Goal: Task Accomplishment & Management: Use online tool/utility

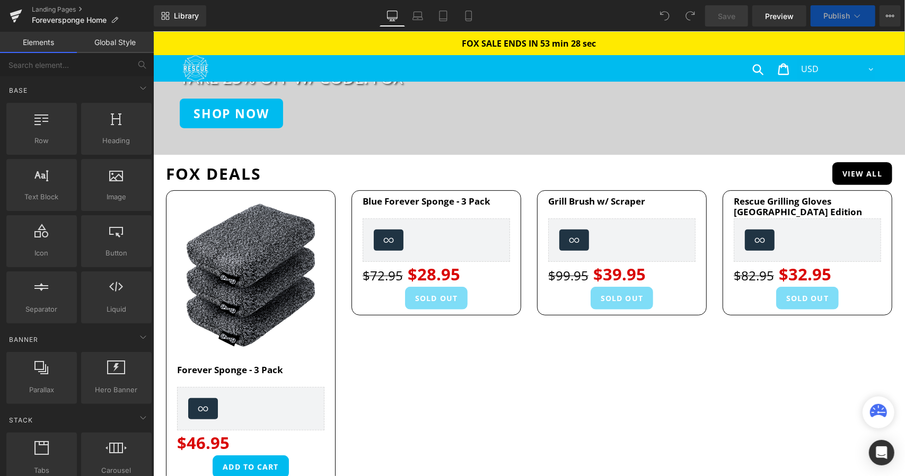
scroll to position [212, 0]
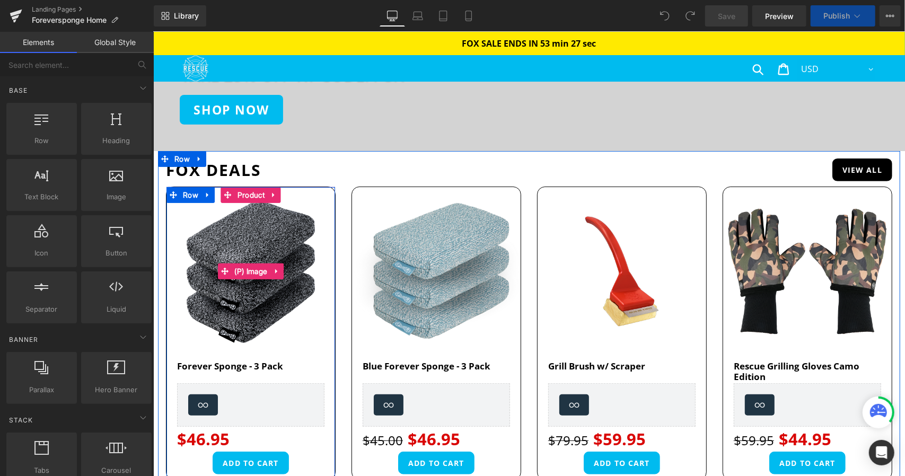
click at [274, 312] on img at bounding box center [250, 271] width 169 height 169
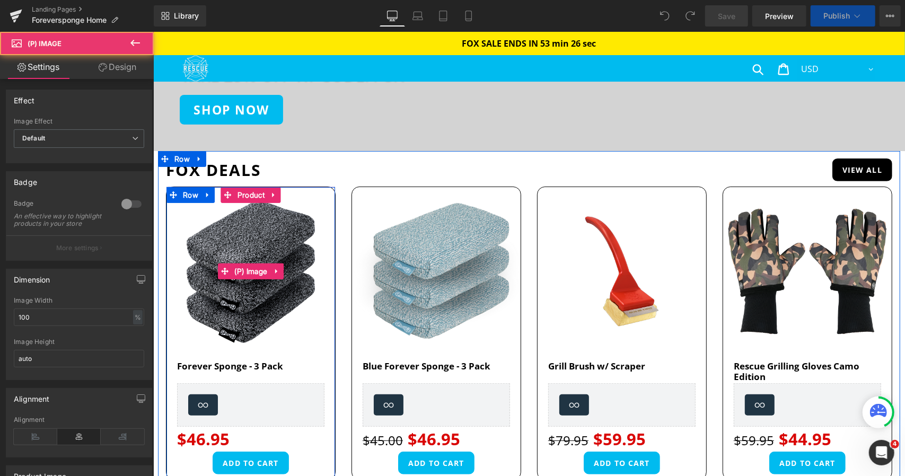
scroll to position [0, 0]
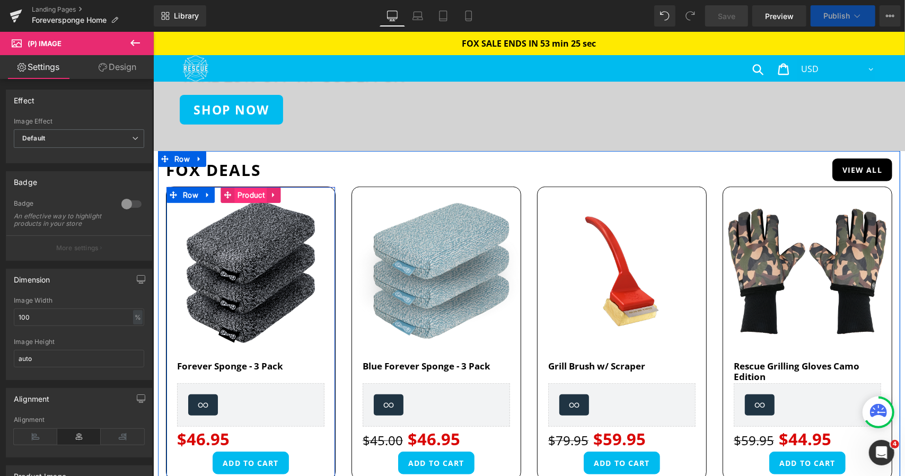
click at [245, 196] on span "Product" at bounding box center [250, 195] width 32 height 16
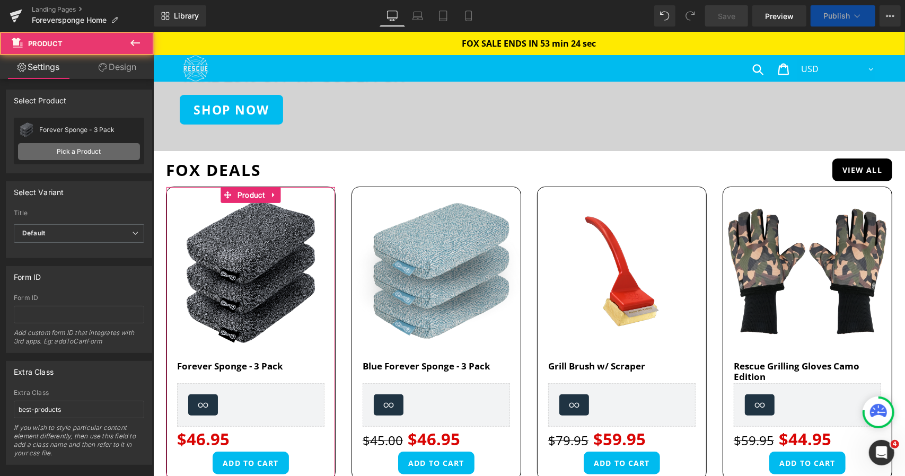
click at [66, 151] on link "Pick a Product" at bounding box center [79, 151] width 122 height 17
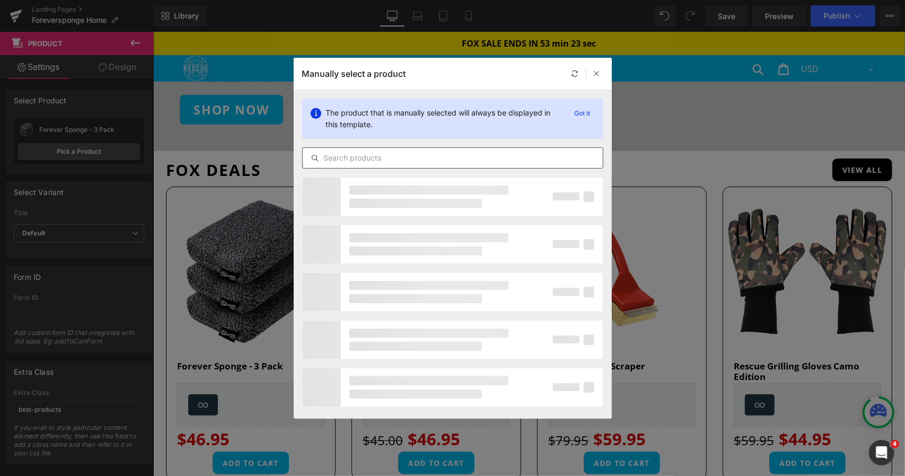
click at [419, 153] on input "text" at bounding box center [453, 158] width 300 height 13
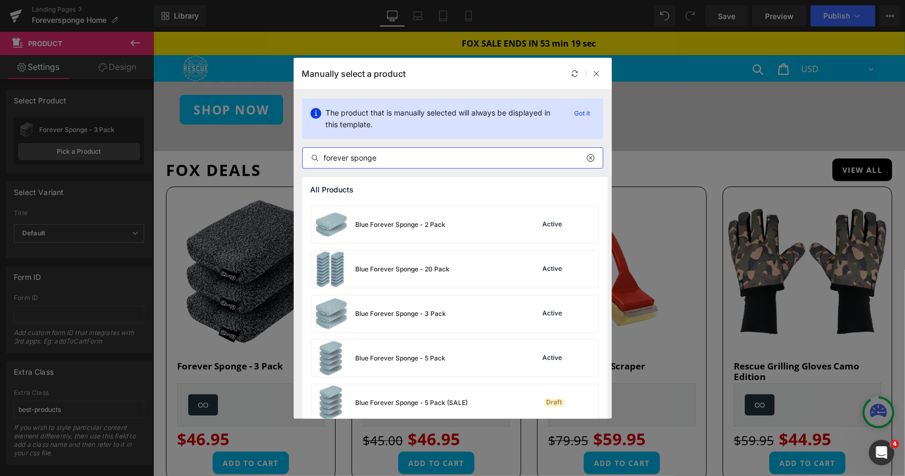
scroll to position [106, 0]
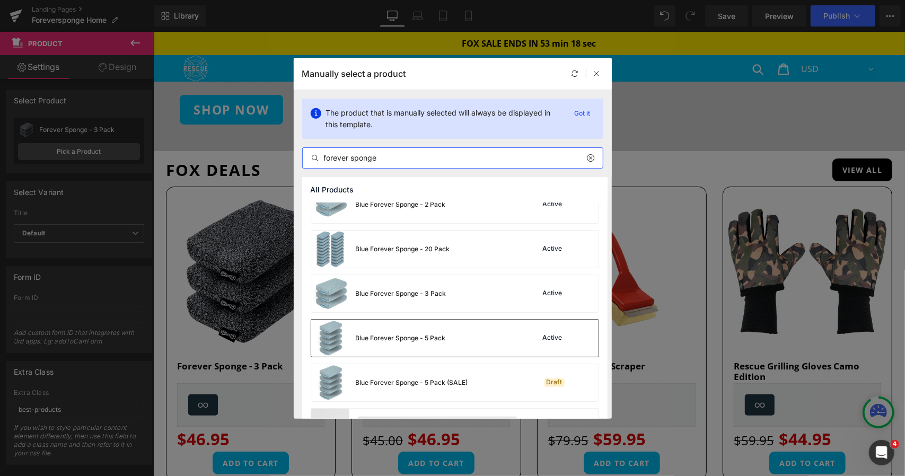
type input "forever sponge"
click at [451, 347] on div "Blue Forever Sponge - 5 Pack Active" at bounding box center [454, 338] width 287 height 37
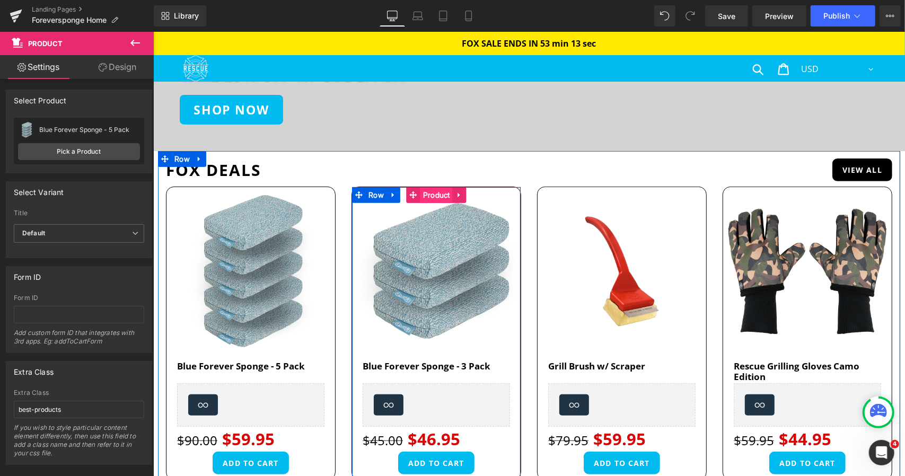
click at [432, 189] on span "Product" at bounding box center [436, 195] width 32 height 16
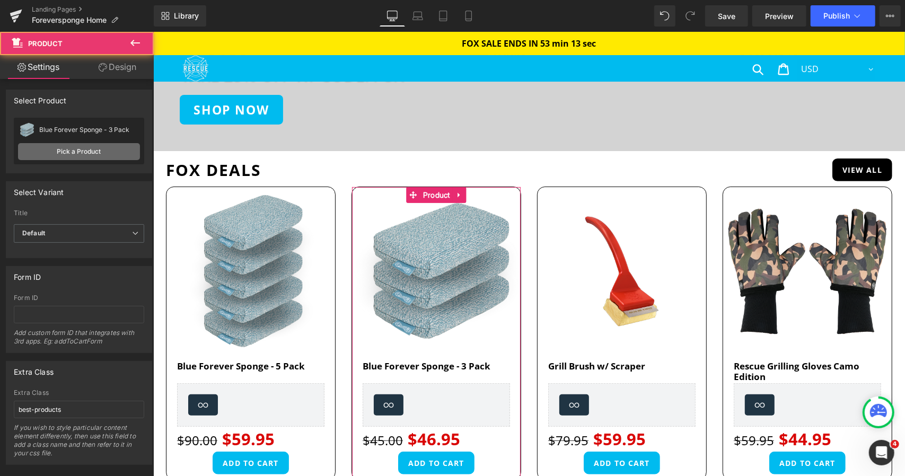
click at [56, 155] on link "Pick a Product" at bounding box center [79, 151] width 122 height 17
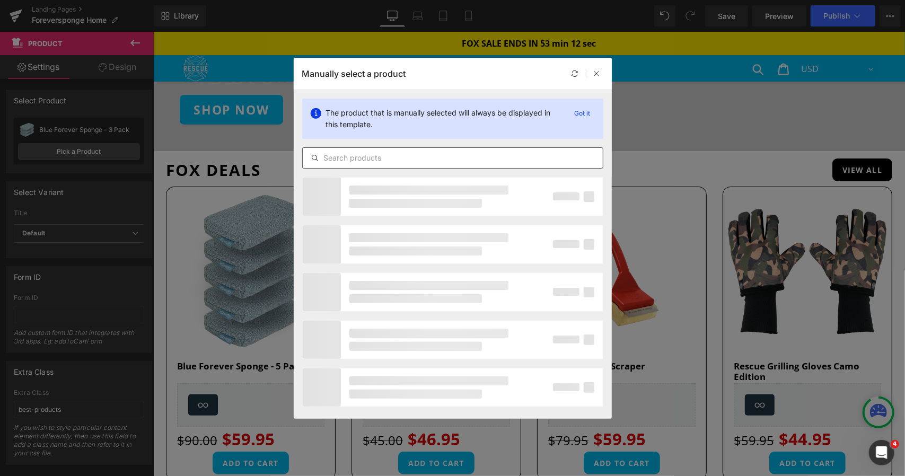
click at [384, 152] on input "text" at bounding box center [453, 158] width 300 height 13
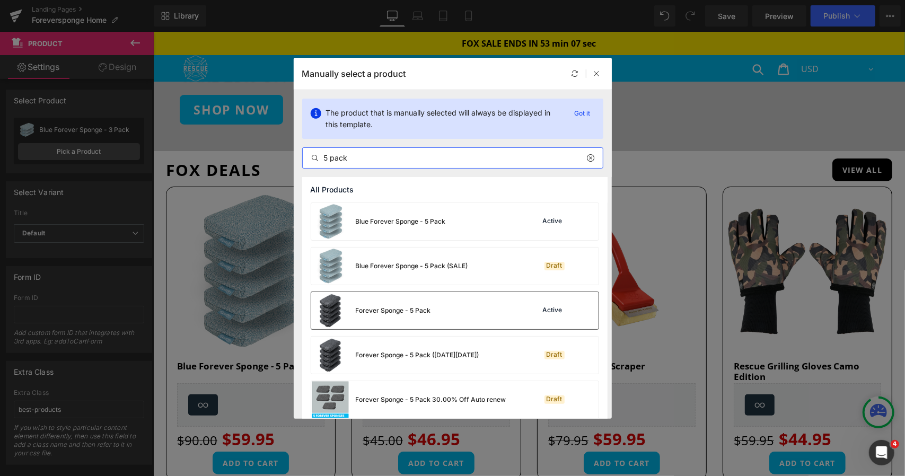
type input "5 pack"
click at [435, 312] on div "Forever Sponge - 5 Pack Active" at bounding box center [454, 310] width 287 height 37
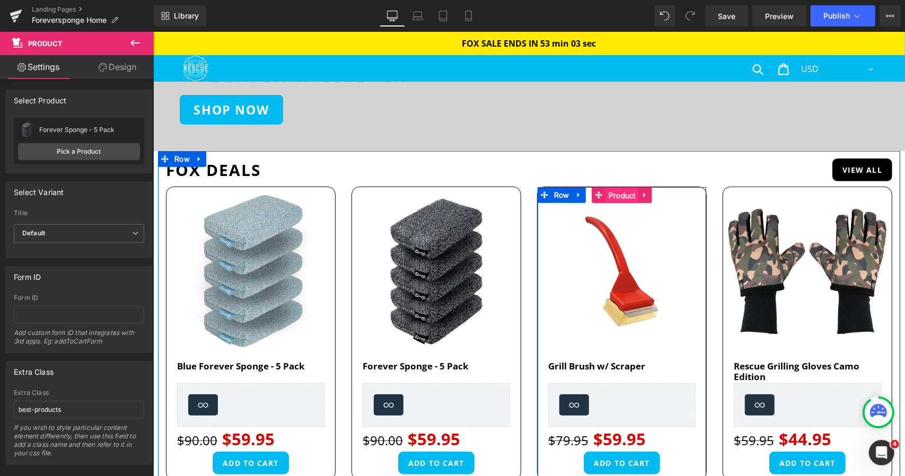
click at [614, 191] on span "Product" at bounding box center [621, 195] width 32 height 16
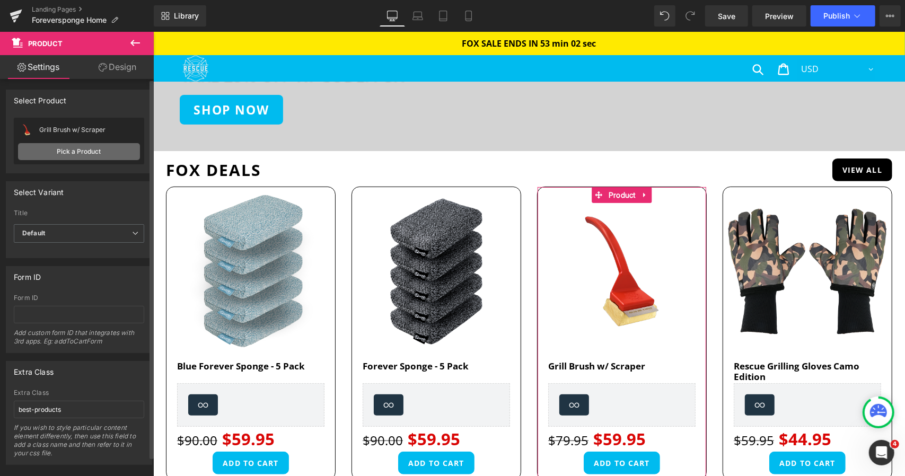
click at [84, 158] on link "Pick a Product" at bounding box center [79, 151] width 122 height 17
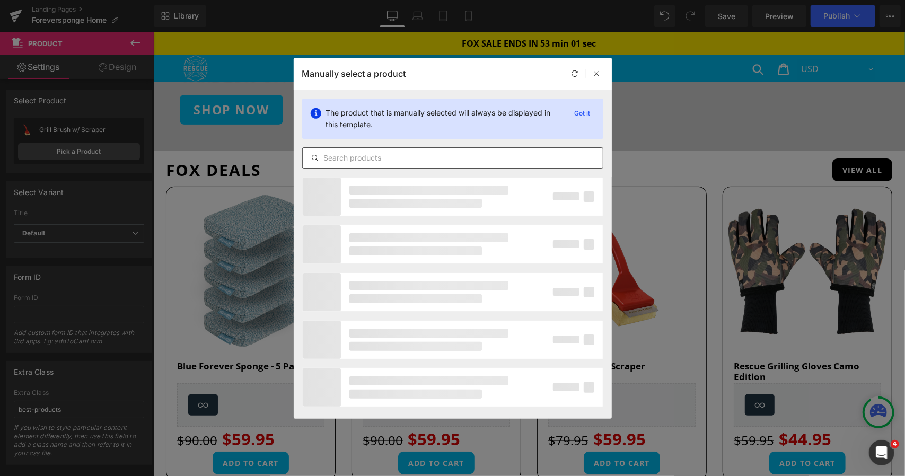
click at [404, 158] on input "text" at bounding box center [453, 158] width 300 height 13
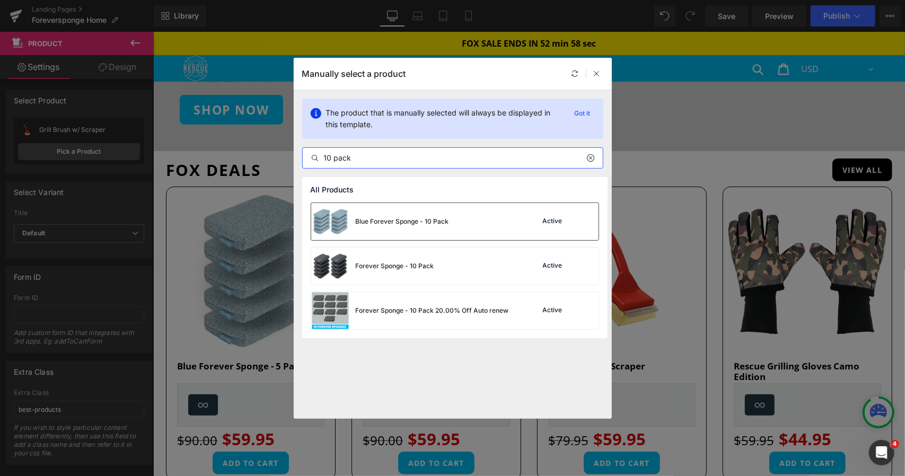
type input "10 pack"
click at [438, 219] on div "Blue Forever Sponge - 10 Pack" at bounding box center [402, 222] width 93 height 10
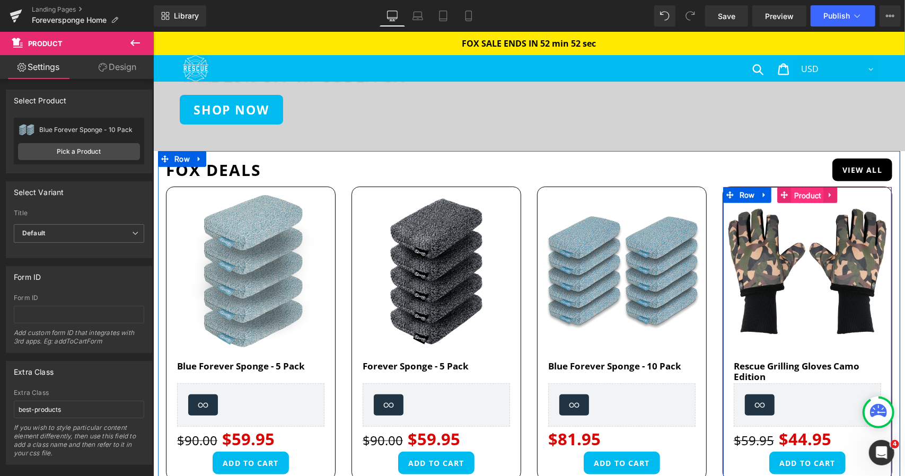
click at [804, 194] on span "Product" at bounding box center [807, 195] width 32 height 16
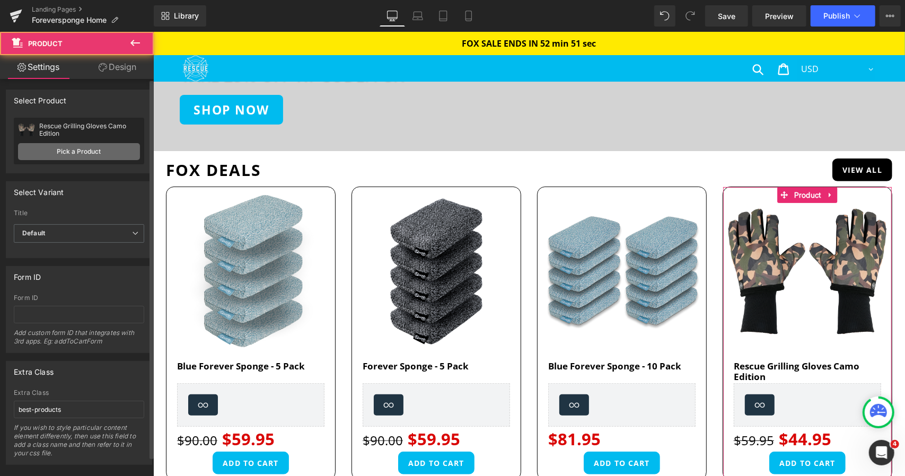
click at [86, 154] on link "Pick a Product" at bounding box center [79, 151] width 122 height 17
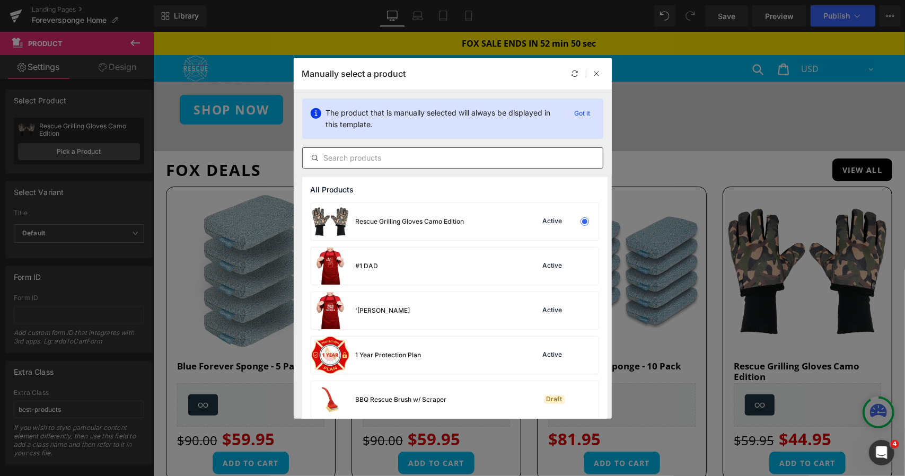
click at [340, 156] on input "text" at bounding box center [453, 158] width 300 height 13
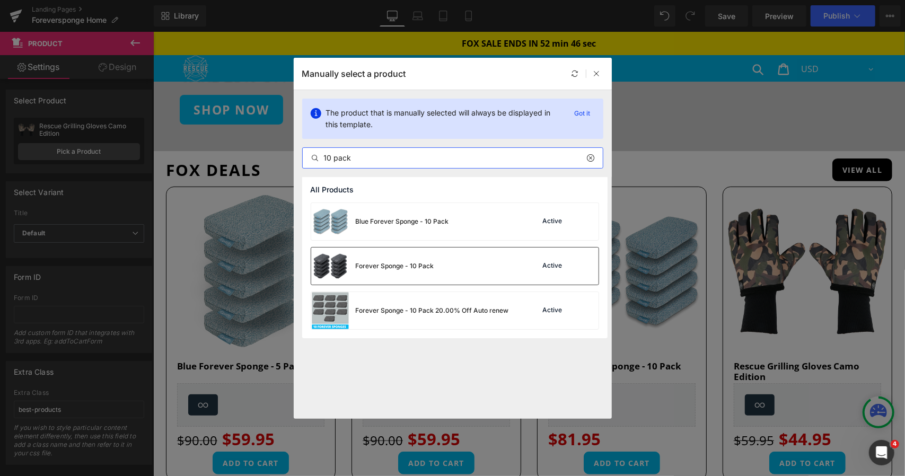
type input "10 pack"
click at [427, 263] on div "Forever Sponge - 10 Pack" at bounding box center [395, 266] width 78 height 10
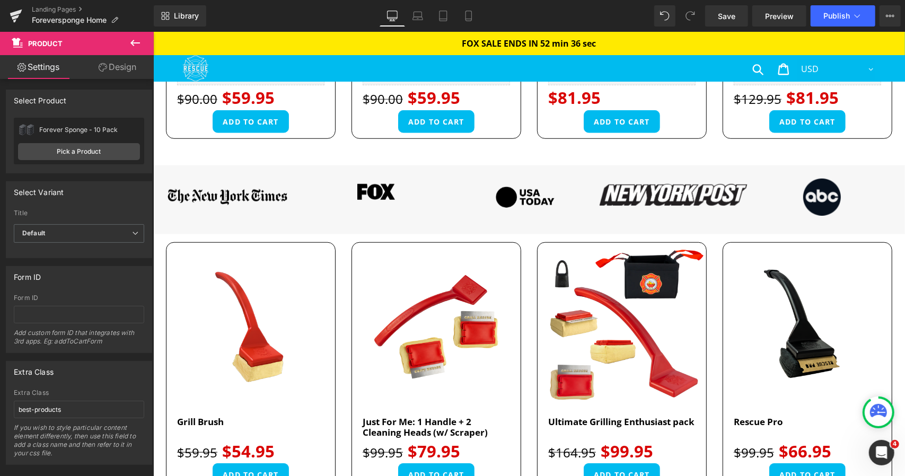
scroll to position [583, 0]
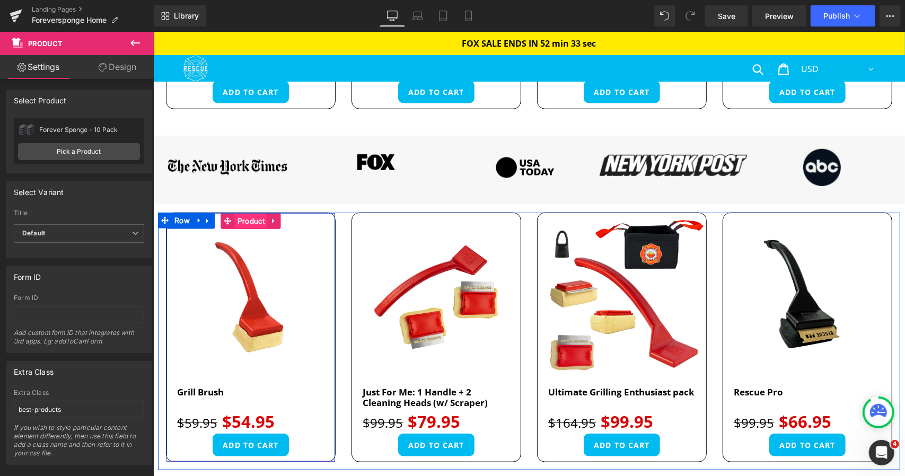
click at [242, 216] on span "Product" at bounding box center [250, 221] width 32 height 16
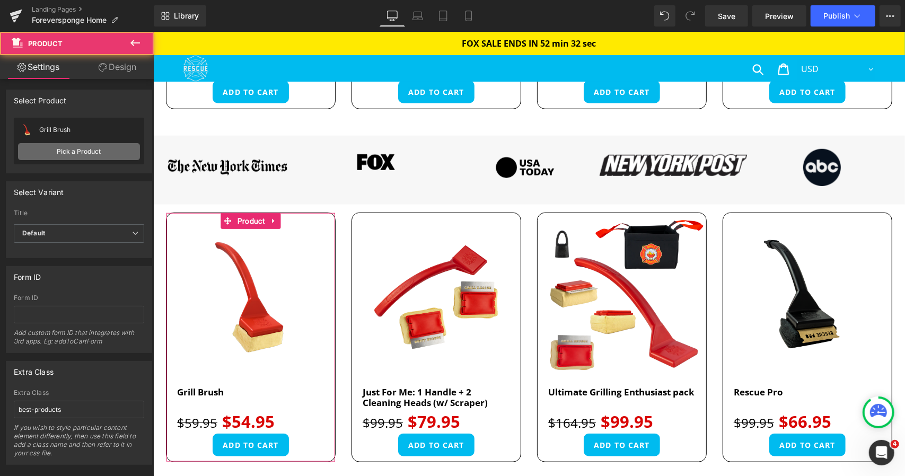
click at [81, 154] on link "Pick a Product" at bounding box center [79, 151] width 122 height 17
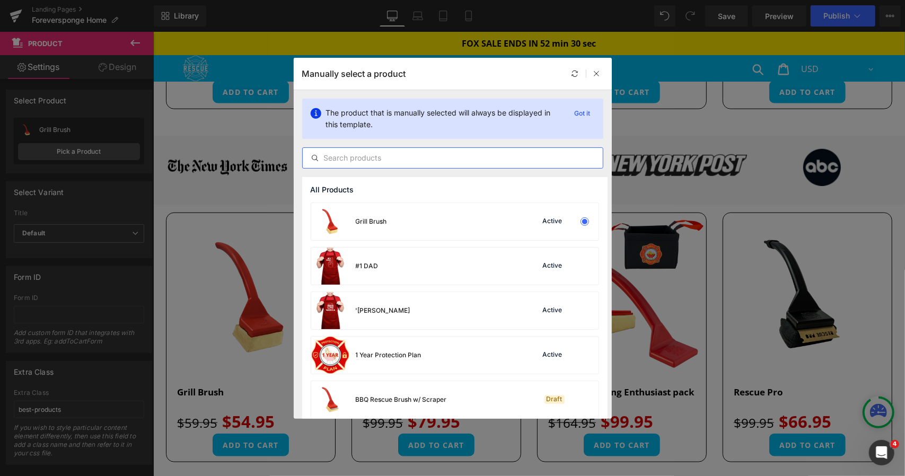
click at [346, 160] on input "text" at bounding box center [453, 158] width 300 height 13
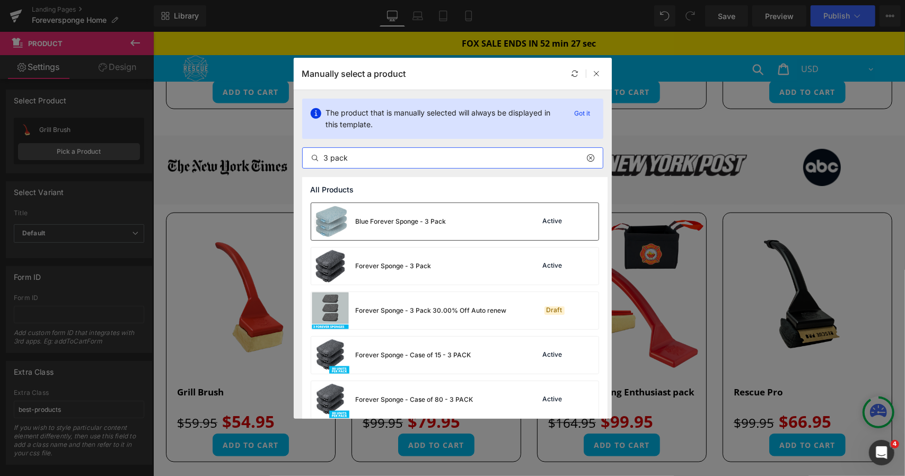
type input "3 pack"
click at [415, 230] on div "Blue Forever Sponge - 3 Pack" at bounding box center [378, 221] width 135 height 37
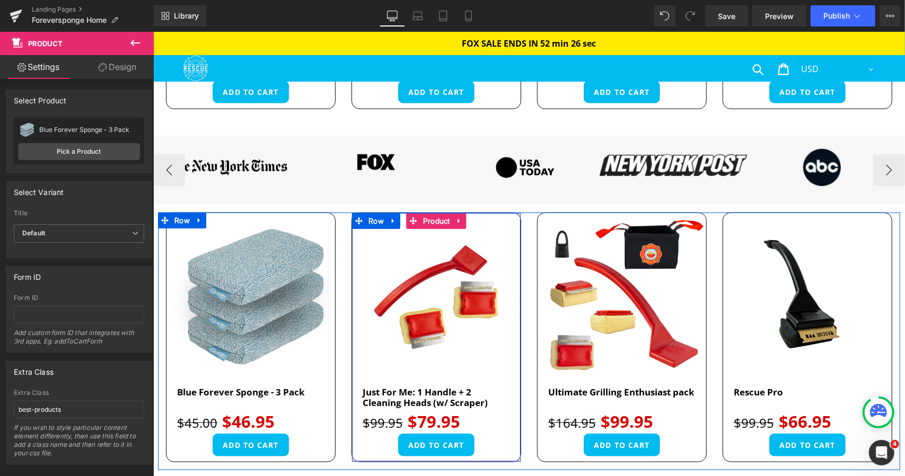
click at [434, 218] on span "Product" at bounding box center [436, 221] width 32 height 16
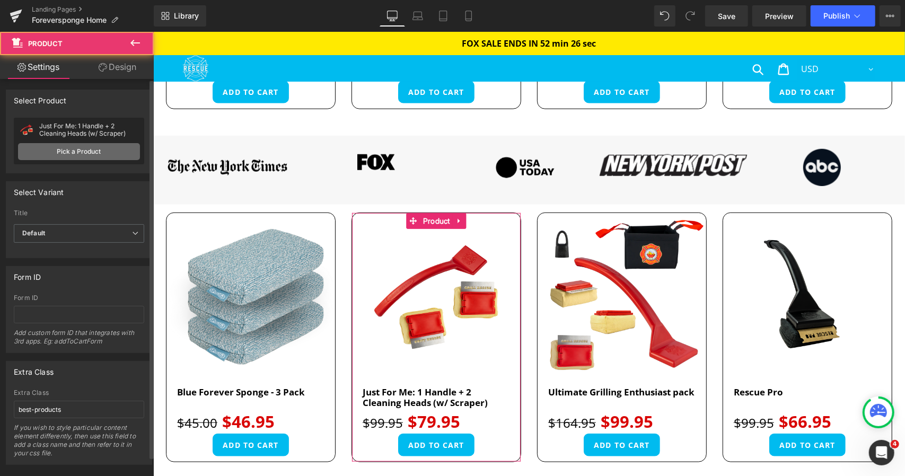
click at [95, 152] on link "Pick a Product" at bounding box center [79, 151] width 122 height 17
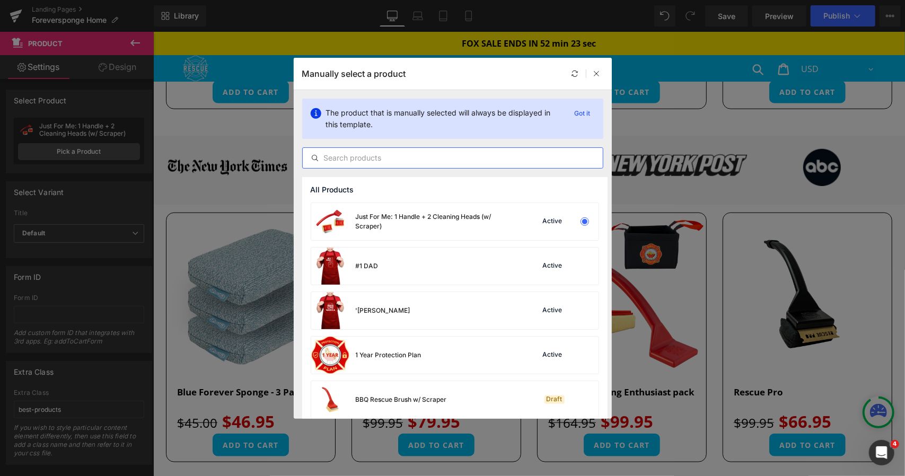
click at [355, 162] on input "text" at bounding box center [453, 158] width 300 height 13
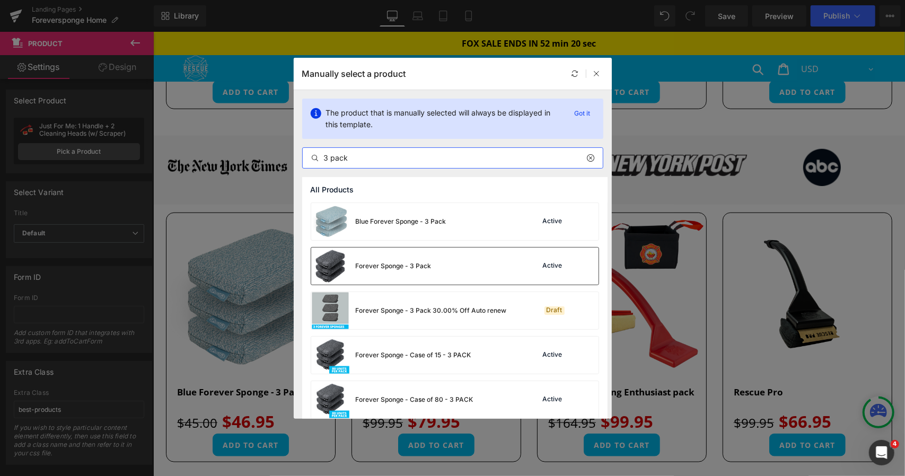
type input "3 pack"
click at [408, 268] on div "Forever Sponge - 3 Pack" at bounding box center [394, 266] width 76 height 10
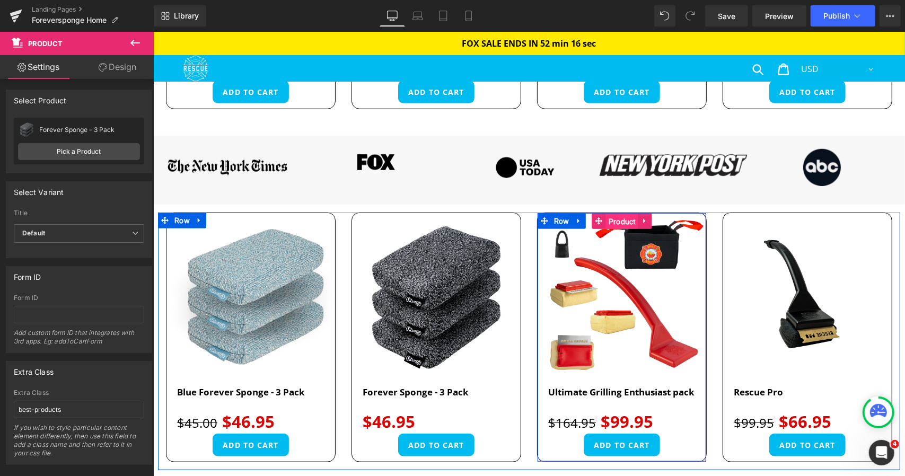
click at [612, 222] on span "Product" at bounding box center [621, 221] width 32 height 16
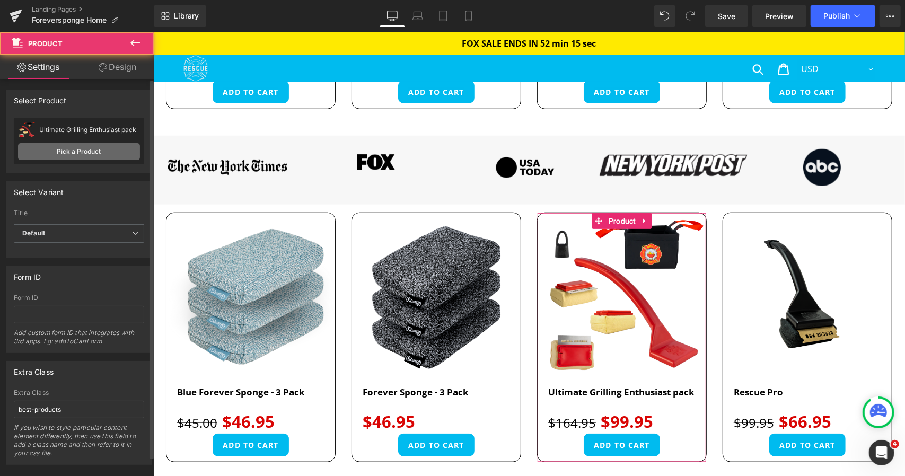
click at [74, 151] on link "Pick a Product" at bounding box center [79, 151] width 122 height 17
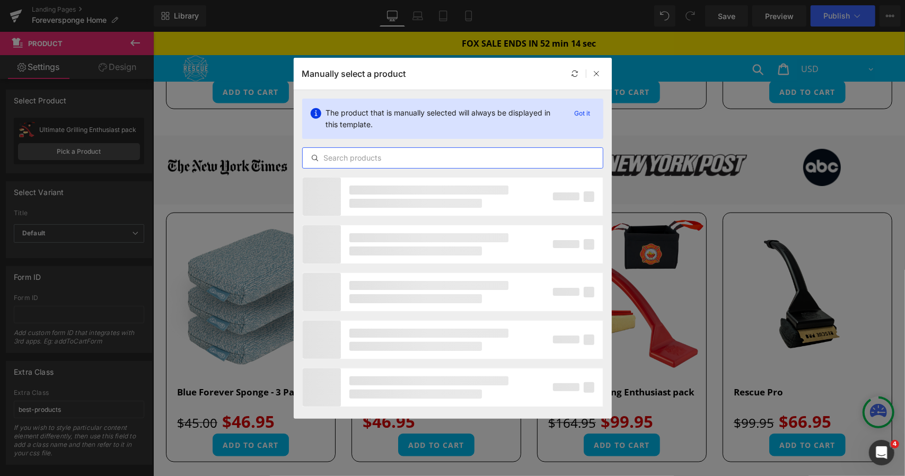
click at [400, 159] on input "text" at bounding box center [453, 158] width 300 height 13
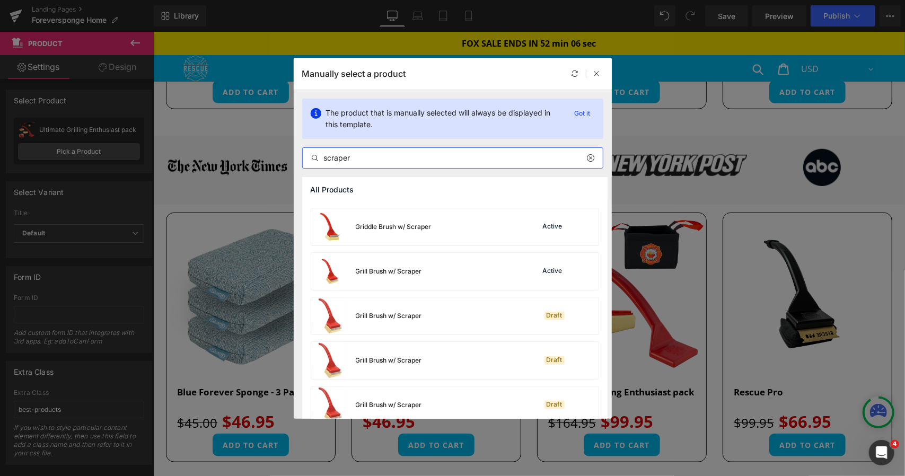
scroll to position [371, 0]
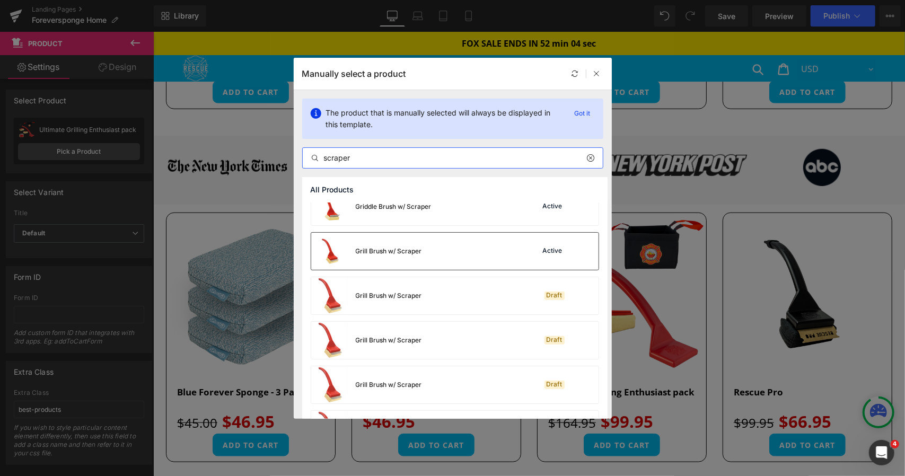
type input "scraper"
click at [478, 250] on div "Grill Brush w/ Scraper Active" at bounding box center [454, 251] width 287 height 37
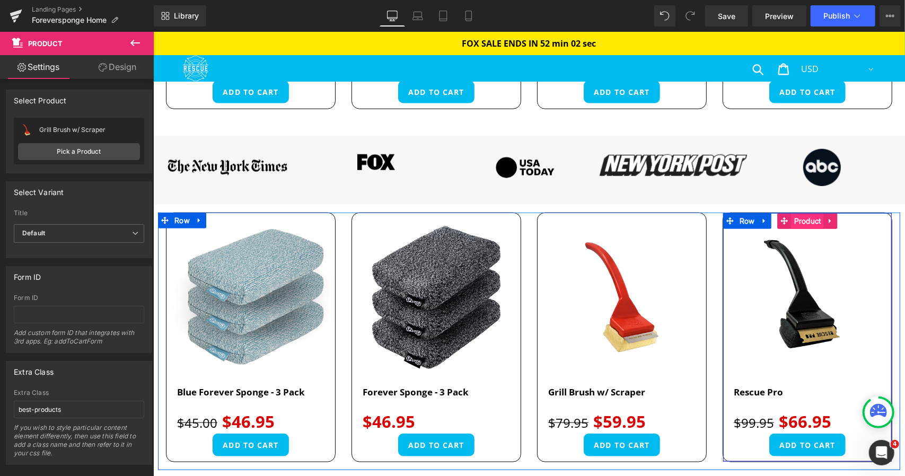
click at [794, 220] on span "Product" at bounding box center [807, 221] width 32 height 16
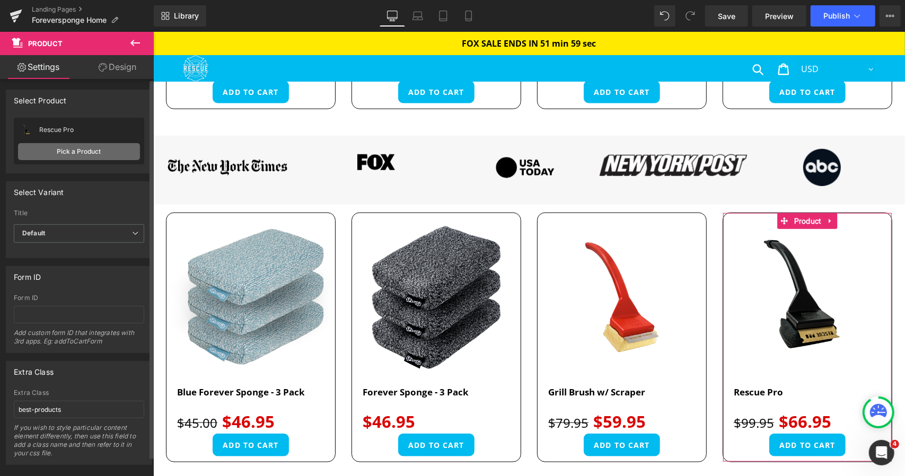
click at [90, 154] on link "Pick a Product" at bounding box center [79, 151] width 122 height 17
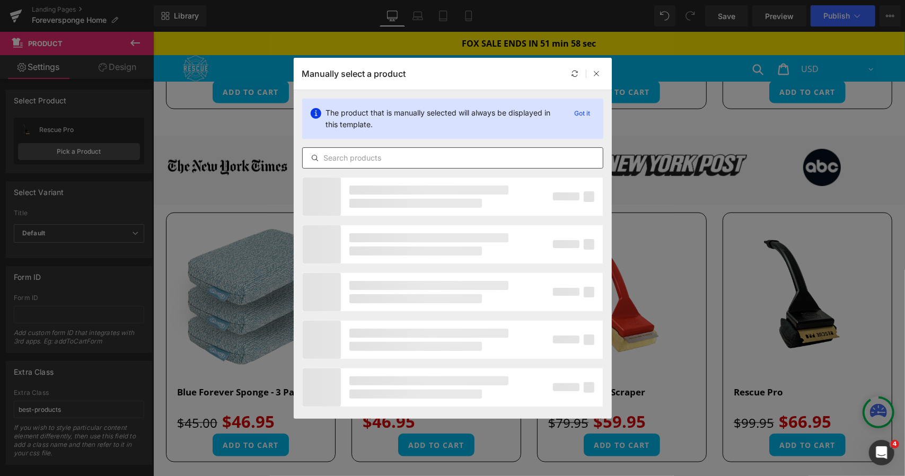
click at [374, 159] on input "text" at bounding box center [453, 158] width 300 height 13
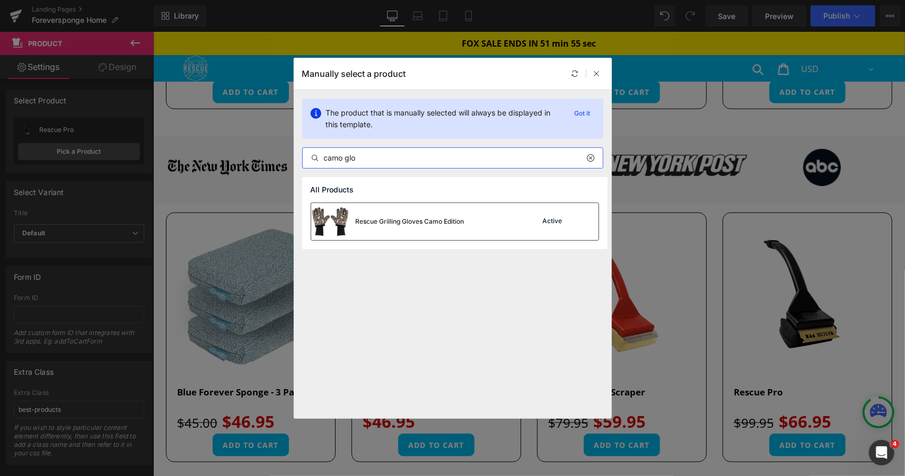
type input "camo glo"
click at [373, 214] on div "Rescue Grilling Gloves Camo Edition" at bounding box center [387, 221] width 153 height 37
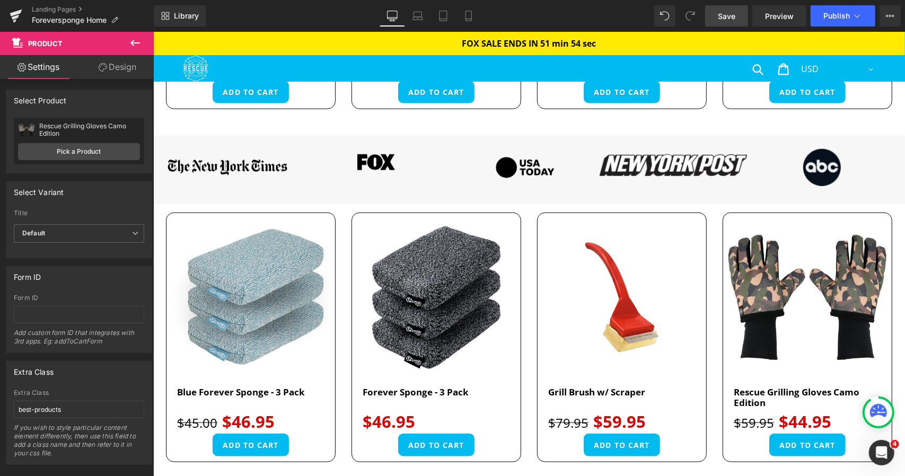
click at [736, 22] on link "Save" at bounding box center [726, 15] width 43 height 21
click at [776, 12] on span "Preview" at bounding box center [779, 16] width 29 height 11
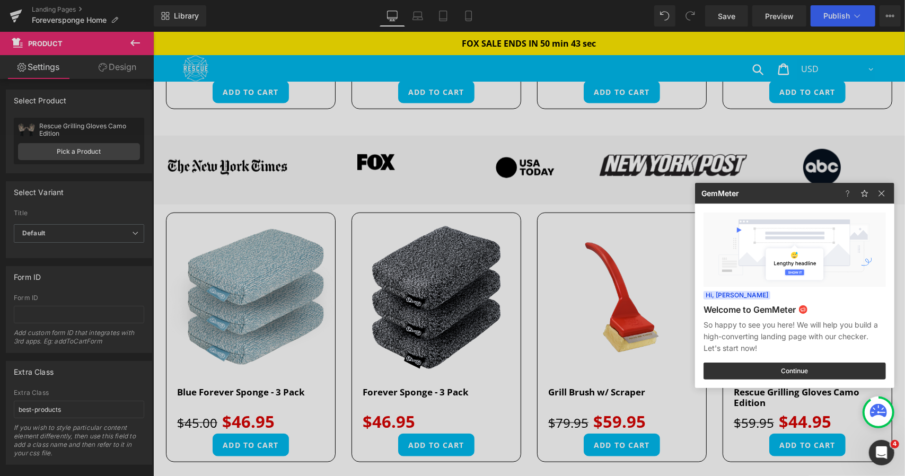
click at [846, 20] on div at bounding box center [452, 238] width 905 height 476
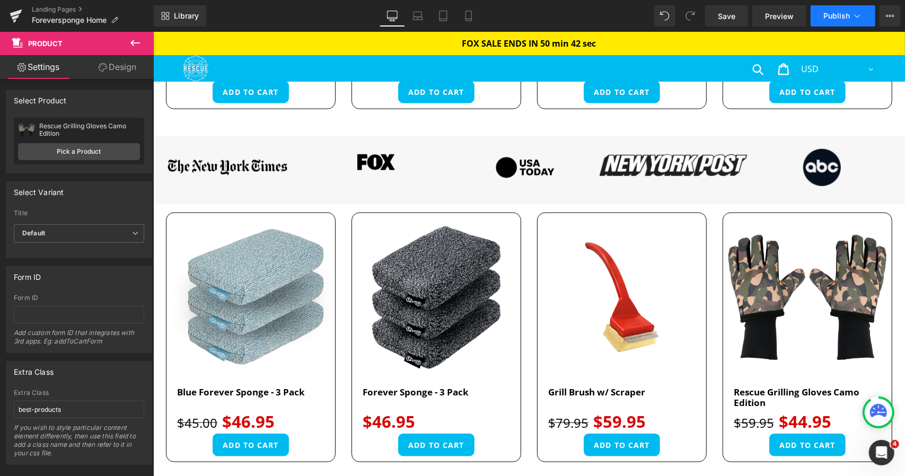
click at [833, 15] on span "Publish" at bounding box center [836, 16] width 27 height 8
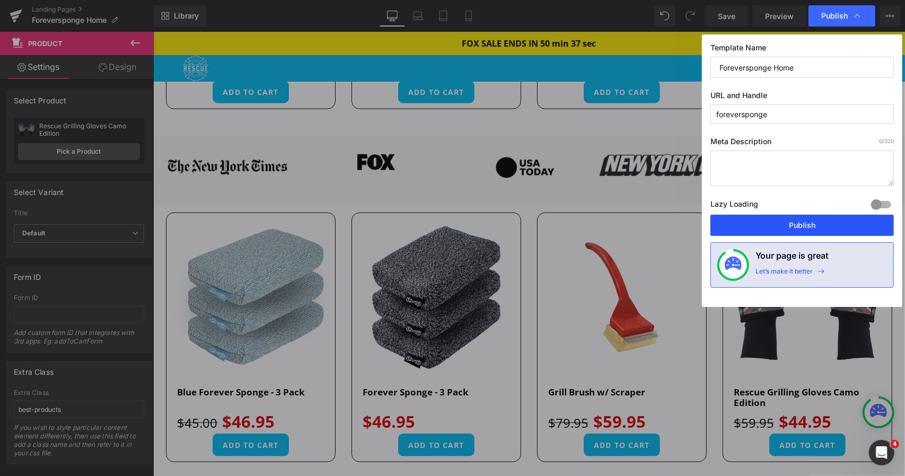
click at [817, 224] on button "Publish" at bounding box center [801, 225] width 183 height 21
